Goal: Task Accomplishment & Management: Manage account settings

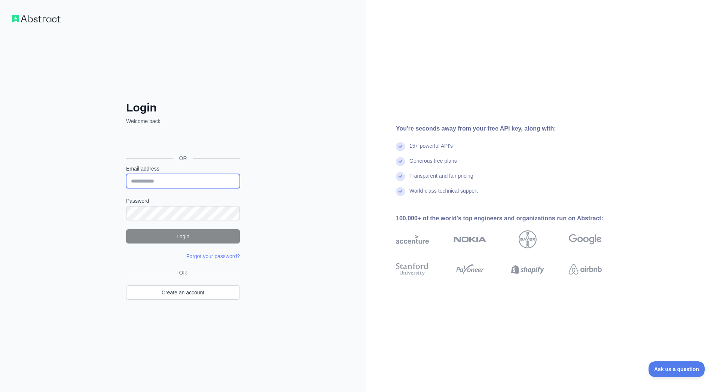
type input "**********"
click at [199, 238] on button "Login" at bounding box center [183, 236] width 114 height 14
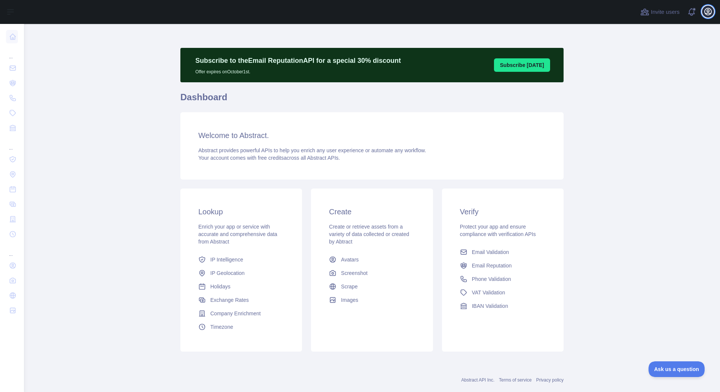
click at [705, 15] on icon "button" at bounding box center [707, 11] width 9 height 9
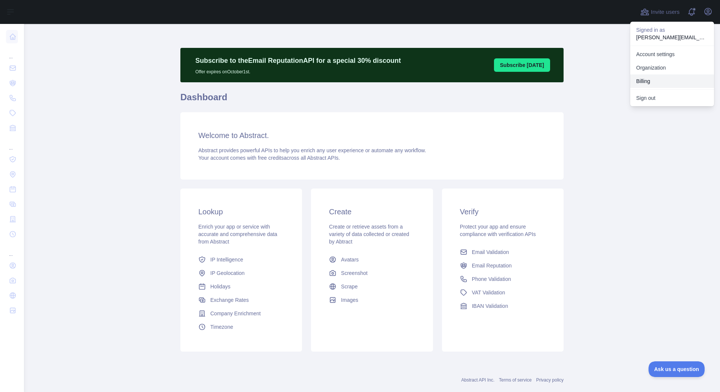
click at [652, 80] on button "Billing" at bounding box center [672, 80] width 84 height 13
